Goal: Information Seeking & Learning: Check status

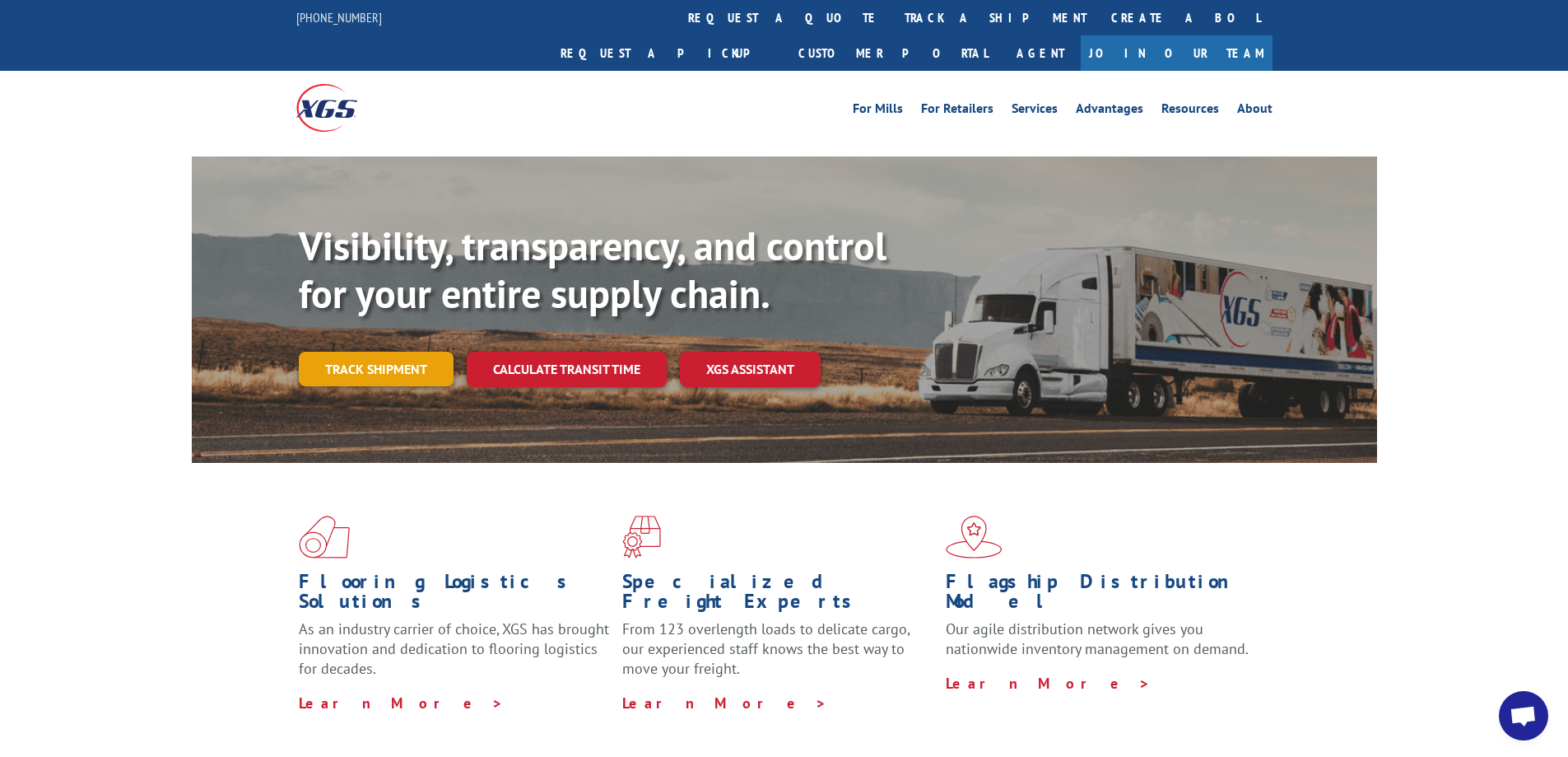
click at [395, 352] on link "Track shipment" at bounding box center [376, 369] width 155 height 35
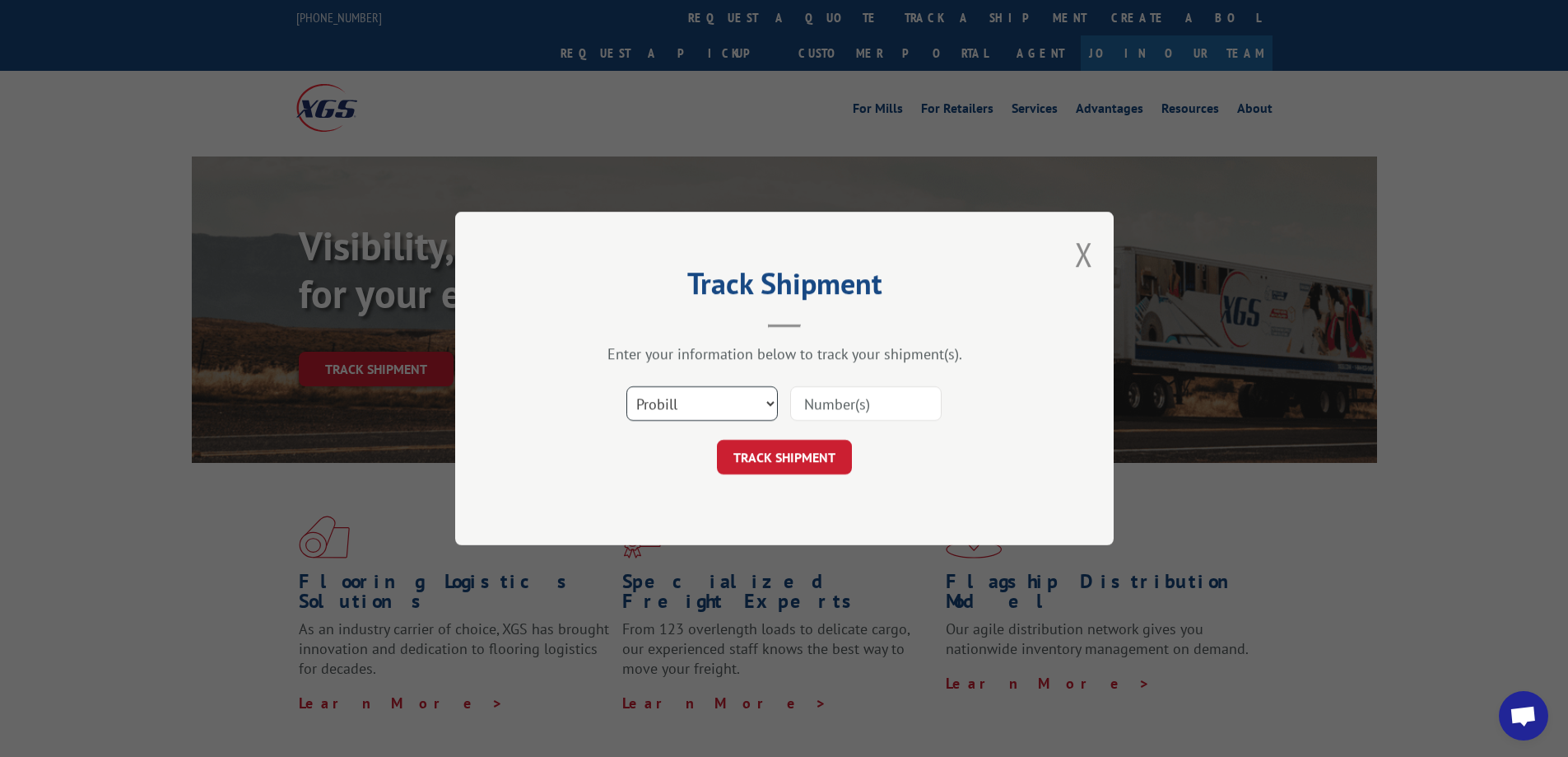
click at [658, 401] on select "Select category... Probill BOL PO" at bounding box center [702, 404] width 152 height 35
select select "bol"
click at [626, 386] on select "Select category... Probill BOL PO" at bounding box center [702, 404] width 152 height 35
click at [832, 414] on input at bounding box center [867, 404] width 152 height 35
paste input "54395608"
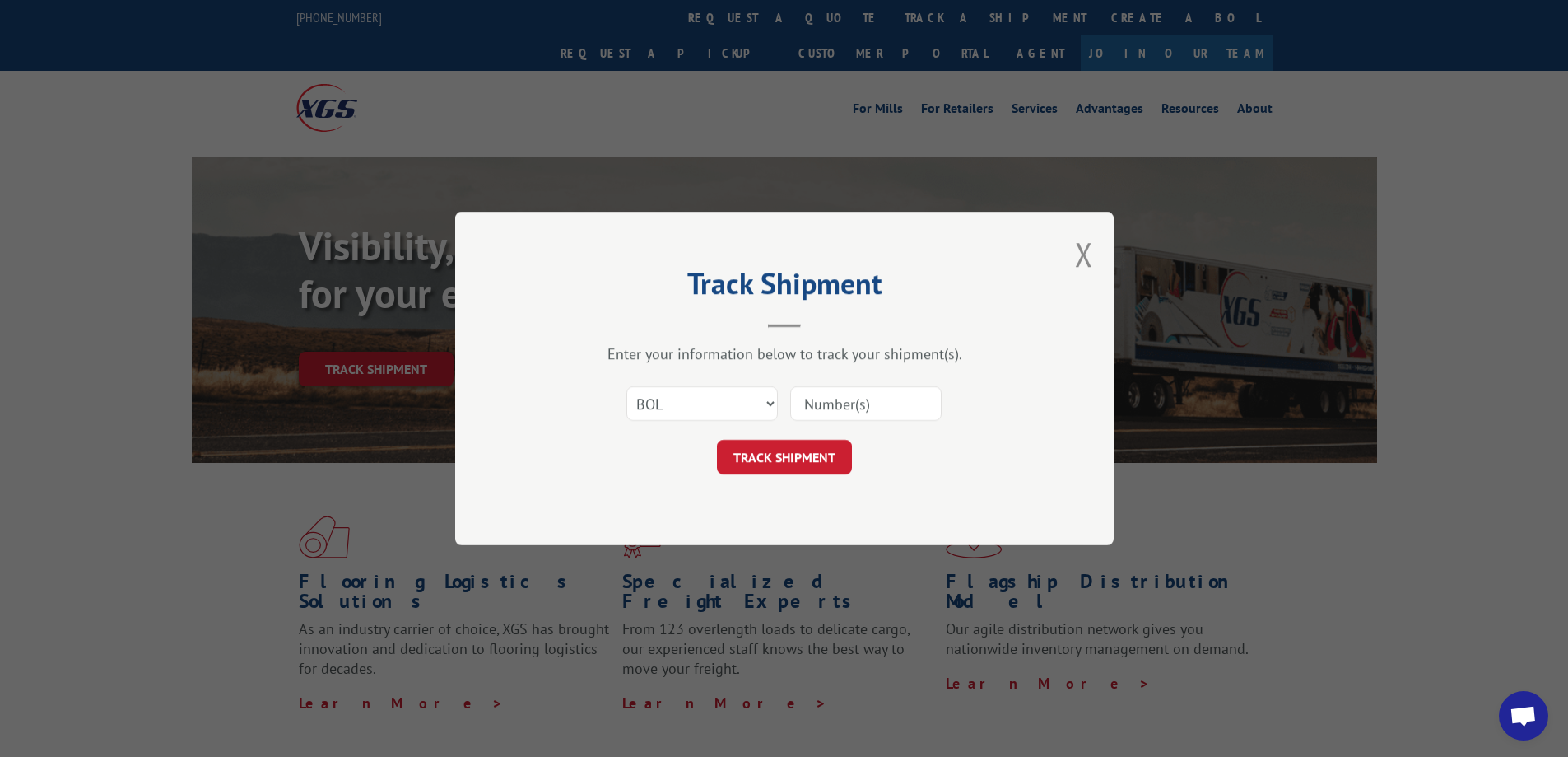
type input "54395608"
click at [791, 471] on button "TRACK SHIPMENT" at bounding box center [785, 457] width 135 height 35
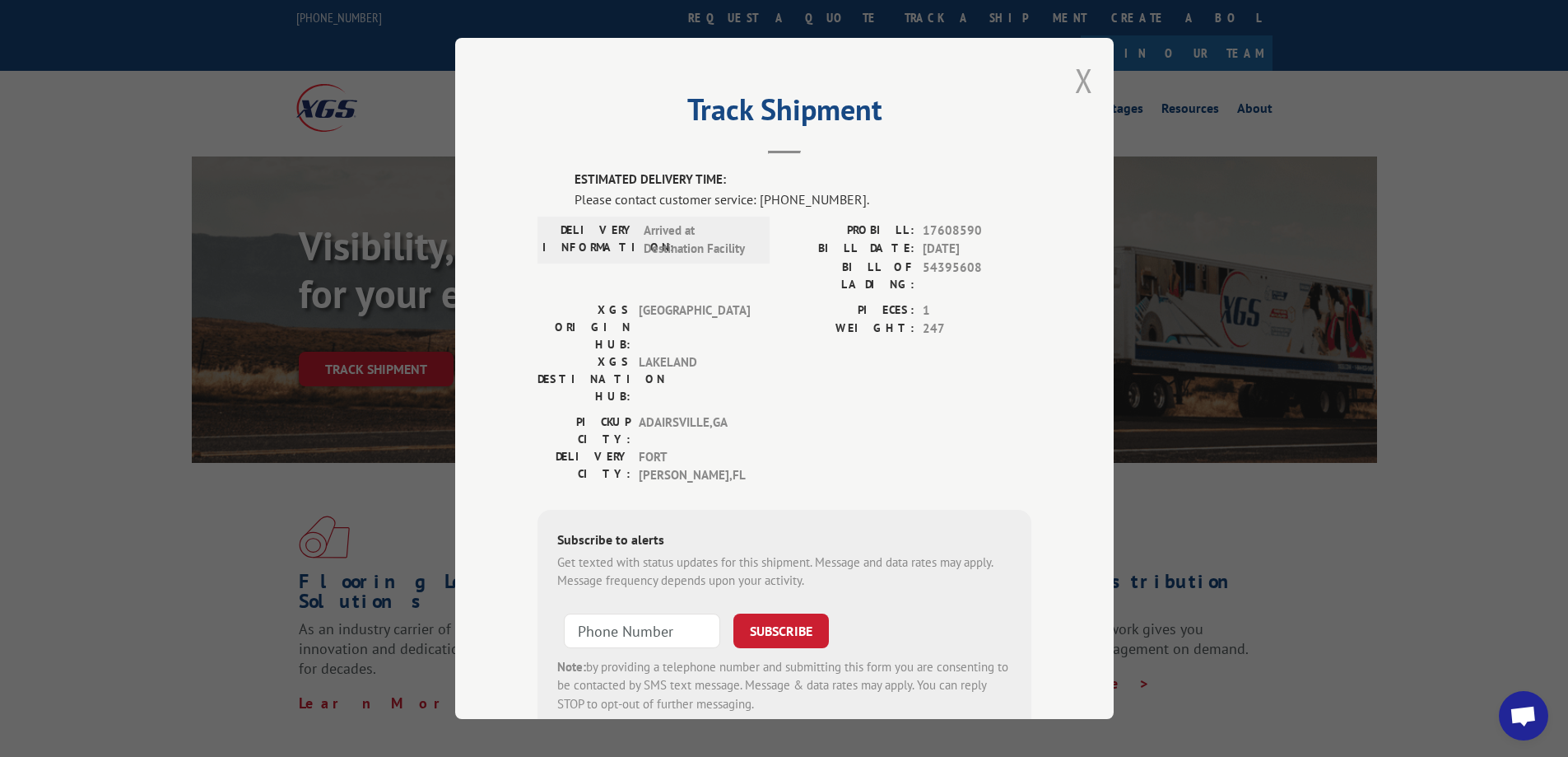
click at [1075, 81] on button "Close modal" at bounding box center [1084, 80] width 18 height 44
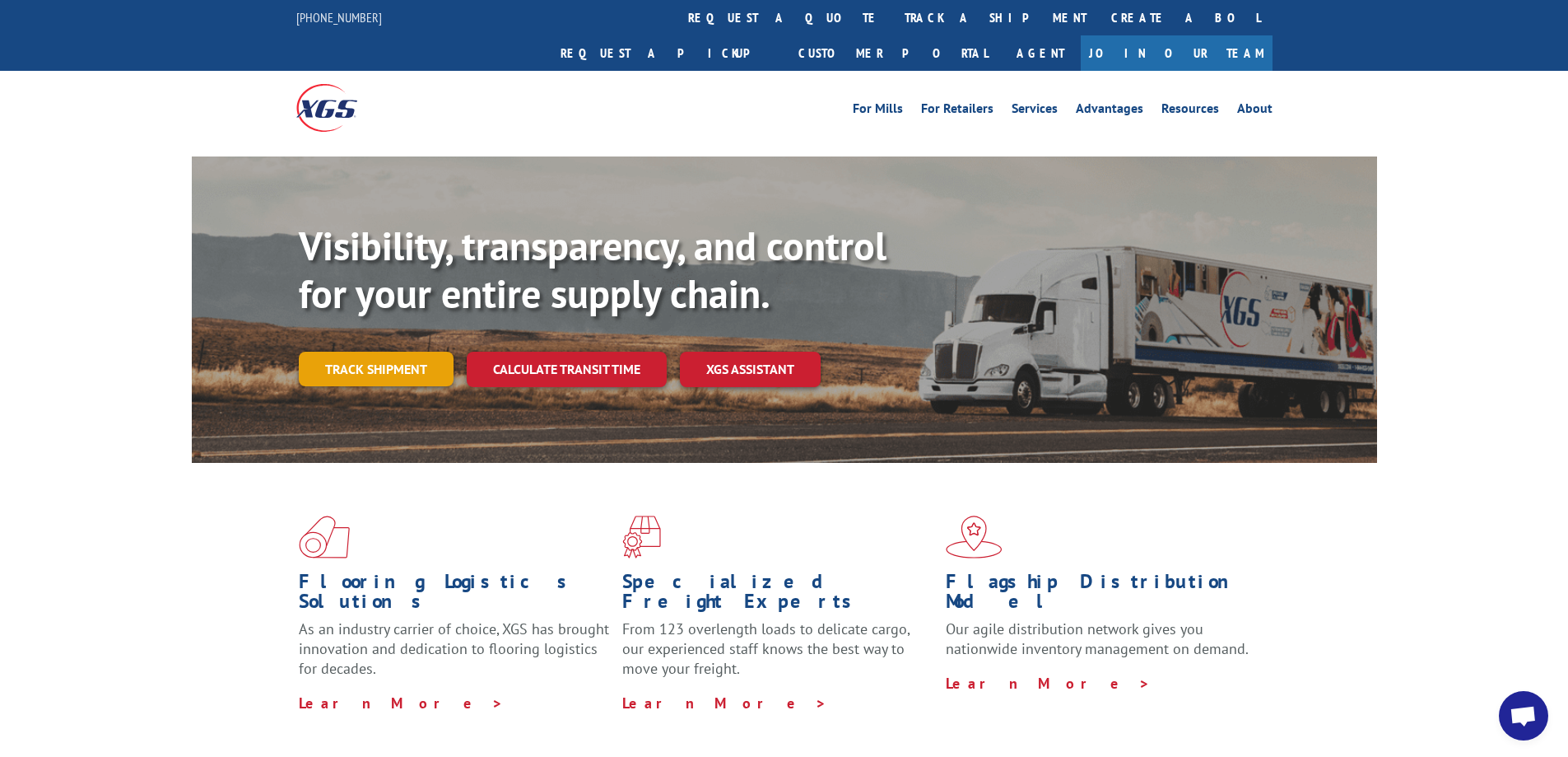
click at [415, 352] on link "Track shipment" at bounding box center [376, 369] width 155 height 35
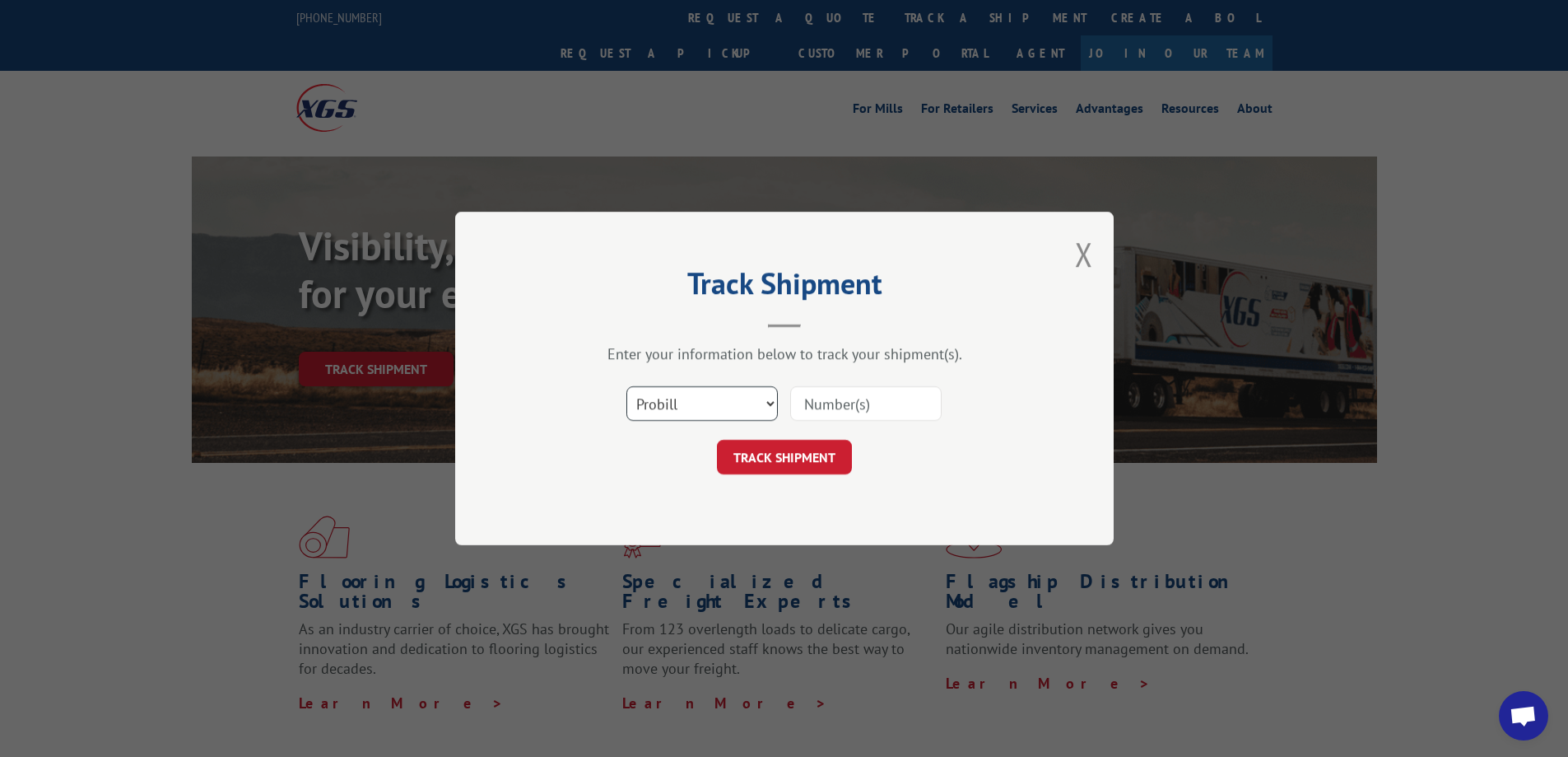
click at [725, 406] on select "Select category... Probill BOL PO" at bounding box center [702, 404] width 152 height 35
select select "bol"
click at [626, 386] on select "Select category... Probill BOL PO" at bounding box center [702, 404] width 152 height 35
click at [835, 409] on input at bounding box center [867, 404] width 152 height 35
paste input "50866129"
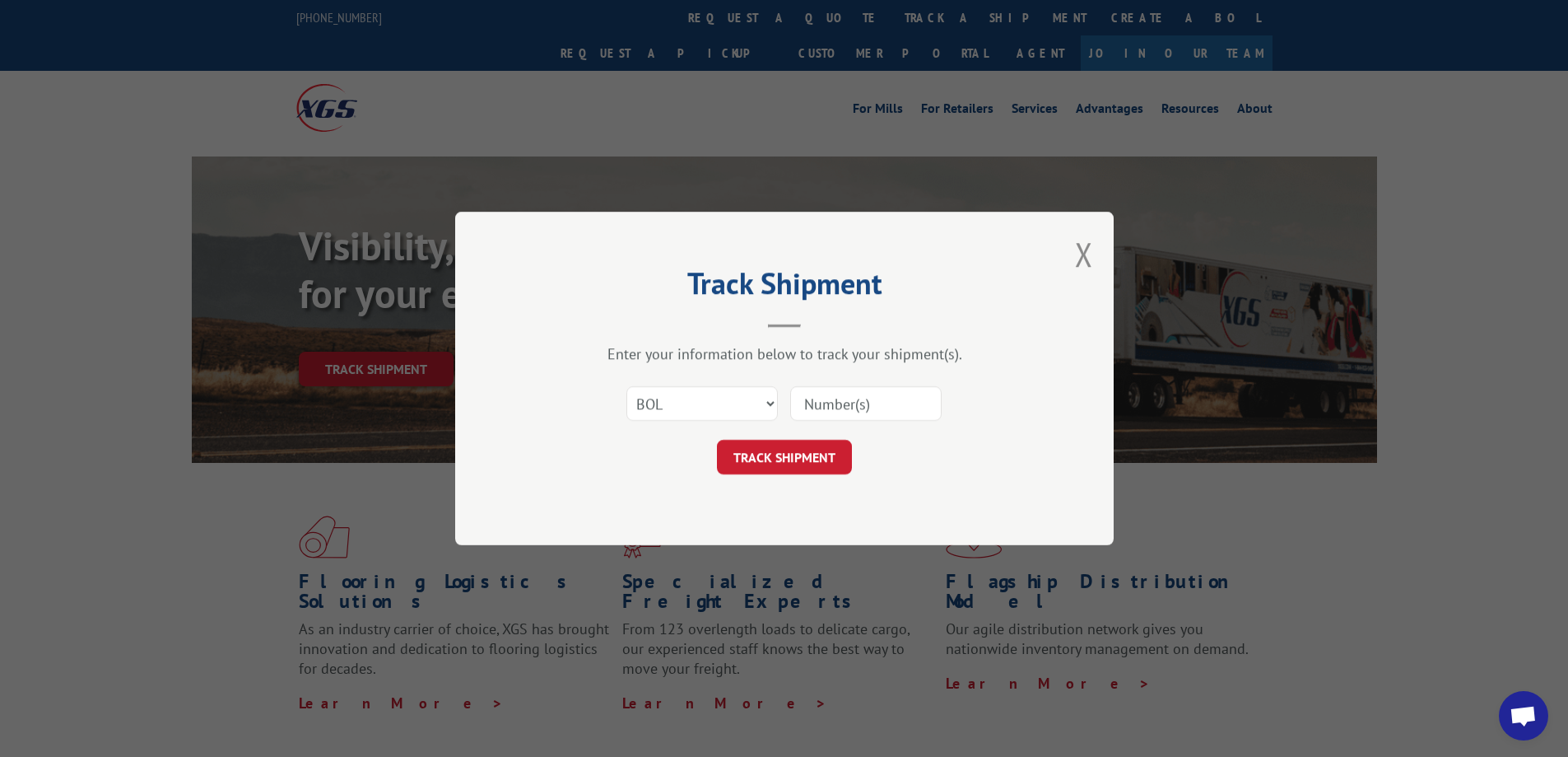
type input "50866129"
click at [806, 461] on button "TRACK SHIPMENT" at bounding box center [785, 457] width 135 height 35
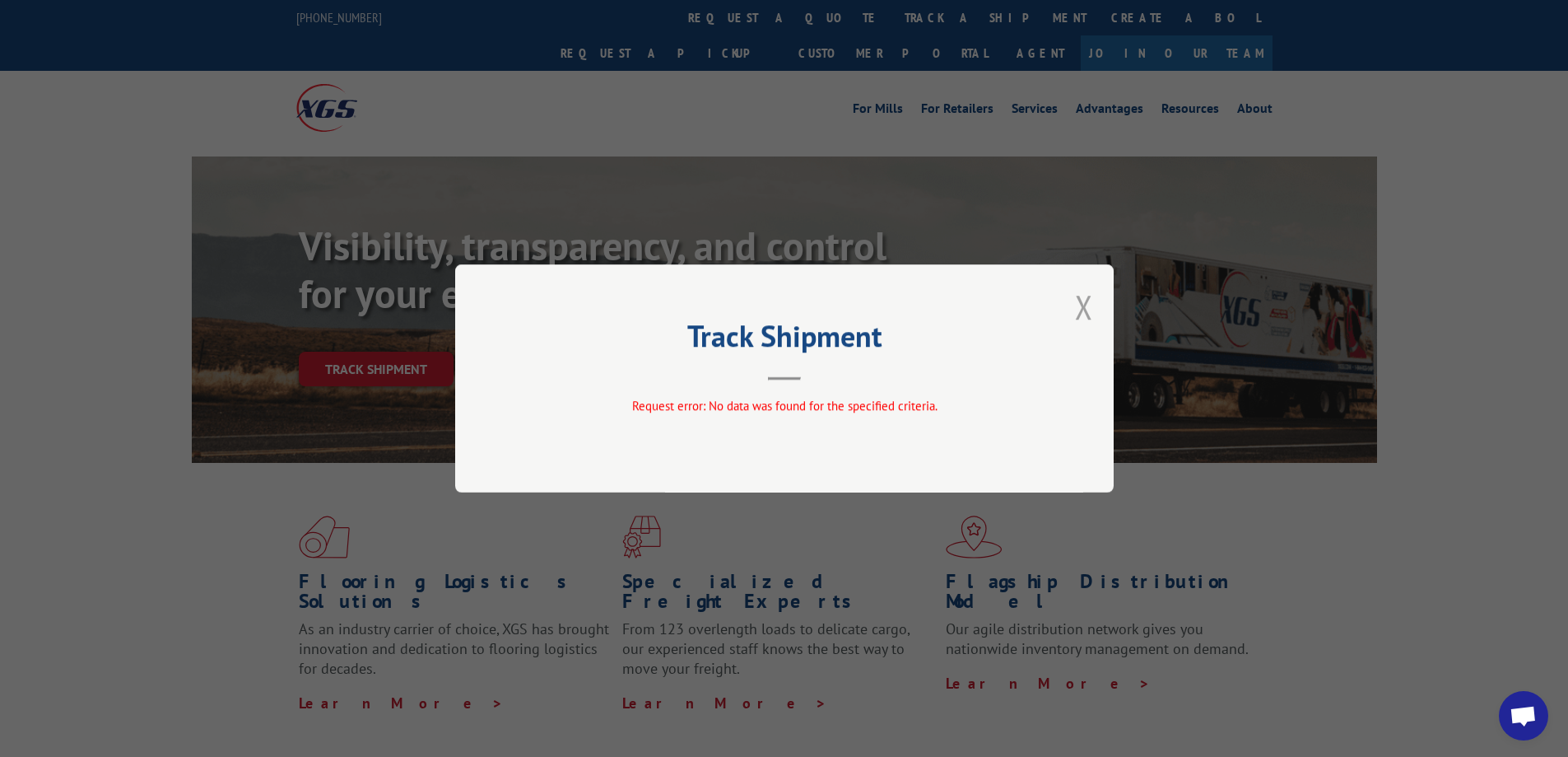
click at [1075, 305] on button "Close modal" at bounding box center [1084, 306] width 18 height 44
